Goal: Transaction & Acquisition: Purchase product/service

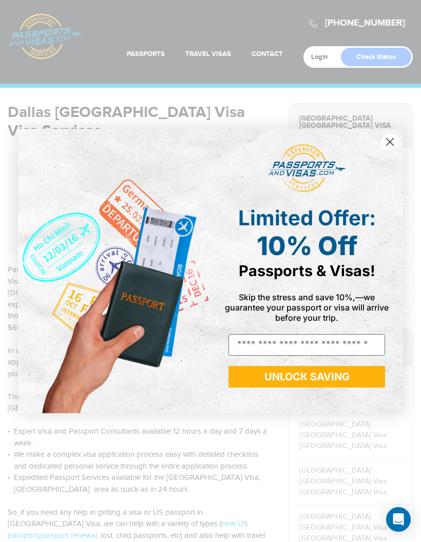
click at [392, 141] on circle "Close dialog" at bounding box center [389, 141] width 17 height 17
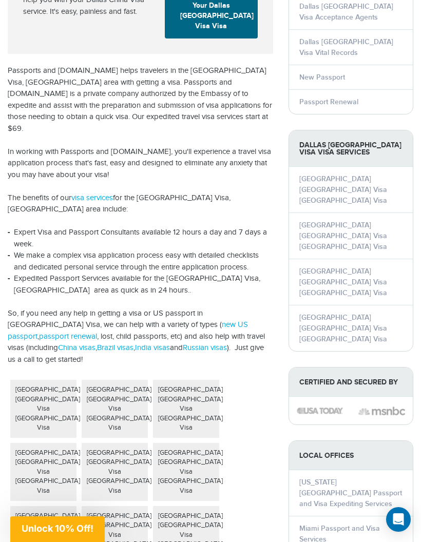
scroll to position [200, 0]
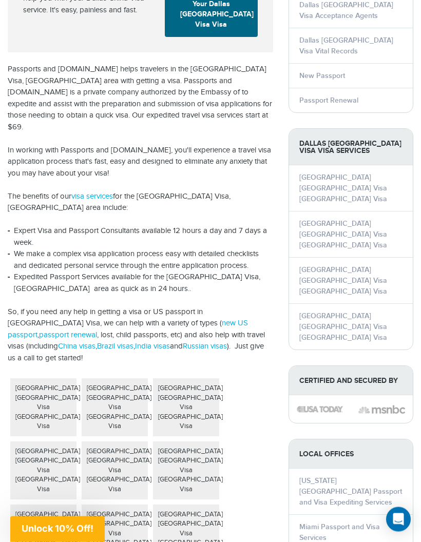
click at [28, 379] on div "Dallas China Visa China Visa" at bounding box center [43, 408] width 66 height 58
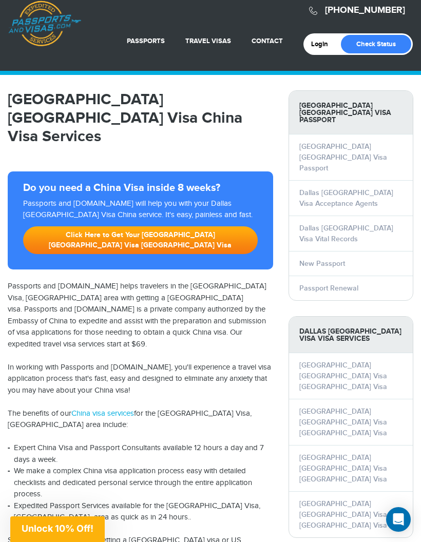
scroll to position [7, 0]
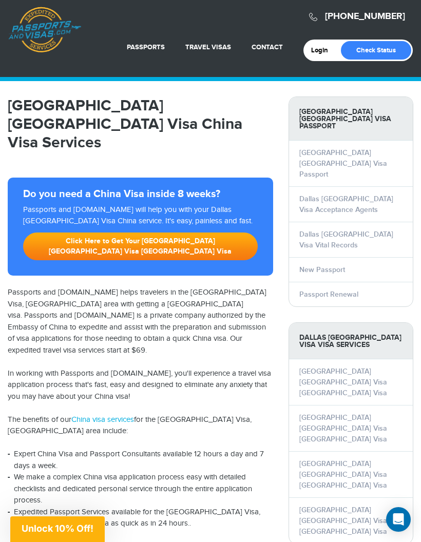
click at [197, 233] on link "Click Here to Get Your Dallas China Visa China Visa" at bounding box center [140, 247] width 235 height 28
click at [182, 233] on link "Click Here to Get Your Dallas China Visa China Visa" at bounding box center [140, 247] width 235 height 28
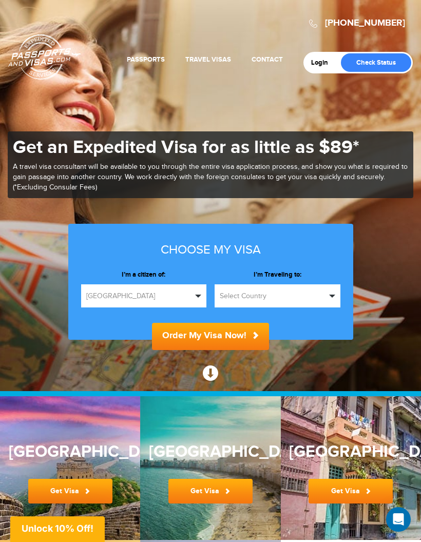
click at [302, 292] on span "Select Country" at bounding box center [273, 296] width 106 height 10
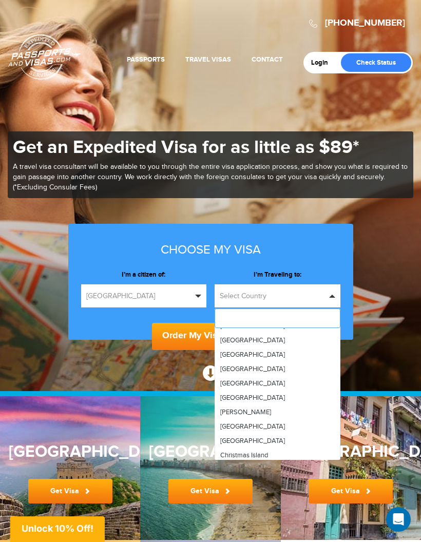
scroll to position [528, 0]
click at [256, 439] on link "[GEOGRAPHIC_DATA]" at bounding box center [277, 440] width 125 height 14
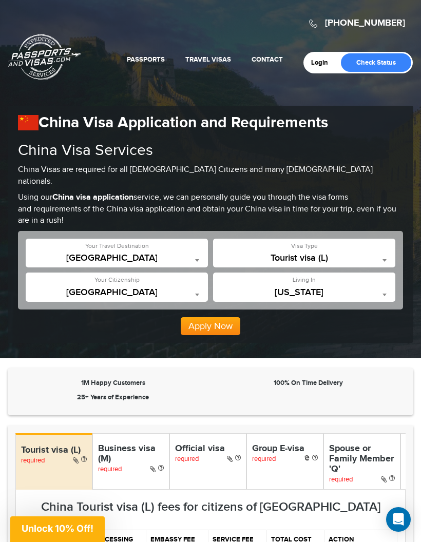
click at [375, 287] on span "California" at bounding box center [304, 292] width 172 height 10
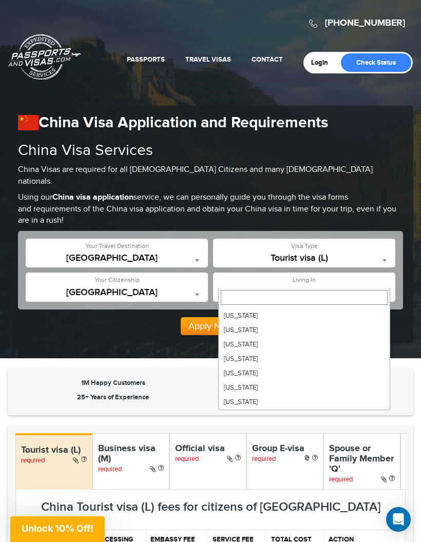
scroll to position [586, 0]
select select "**"
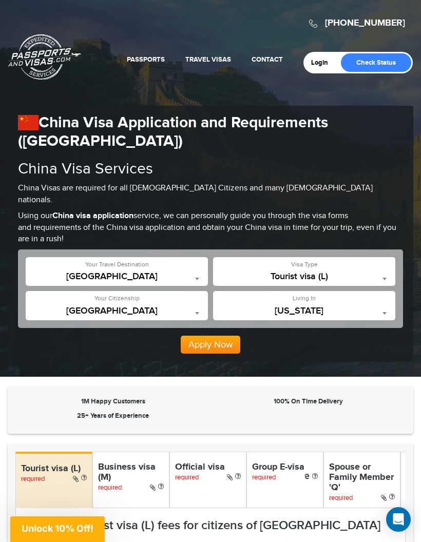
click at [384, 272] on span at bounding box center [384, 278] width 10 height 13
click at [217, 336] on button "Apply Now" at bounding box center [211, 345] width 60 height 18
click at [383, 272] on span at bounding box center [384, 278] width 10 height 13
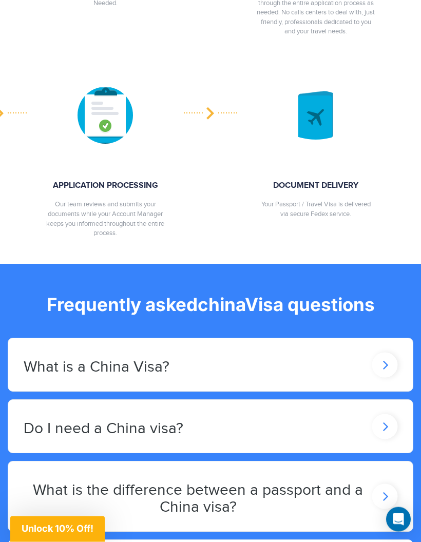
scroll to position [1696, 0]
